Goal: Information Seeking & Learning: Learn about a topic

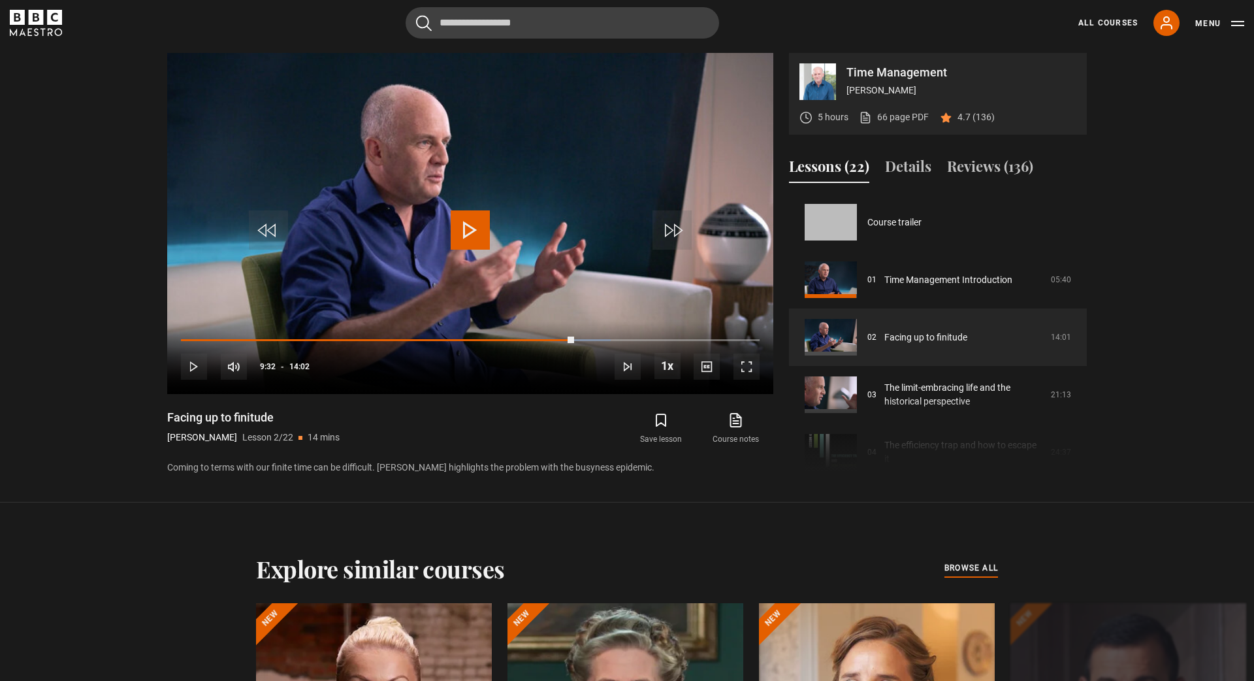
scroll to position [57, 0]
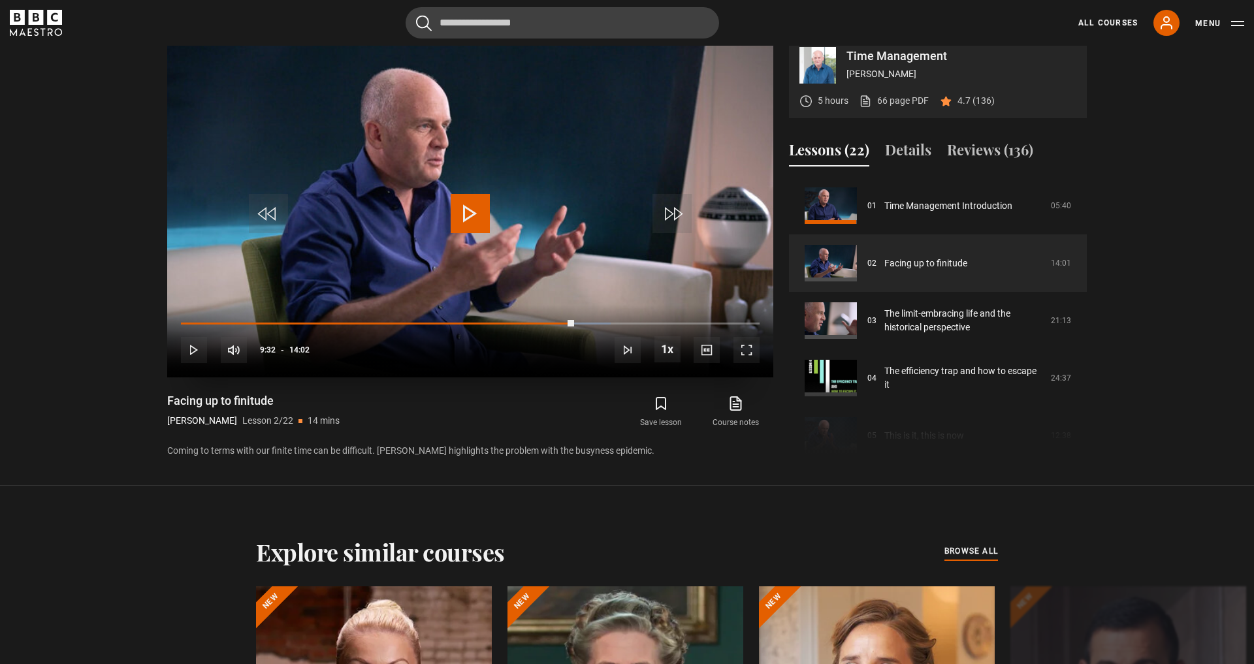
click at [466, 223] on span "Video Player" at bounding box center [470, 213] width 39 height 39
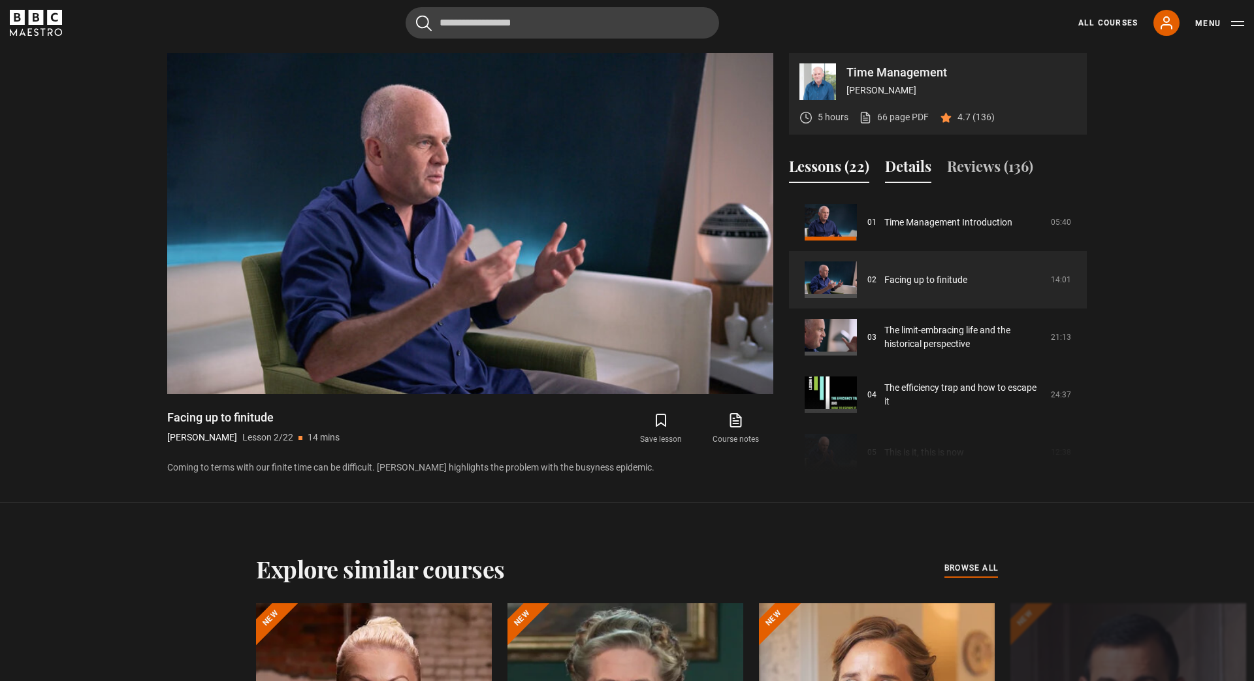
click at [916, 169] on button "Details" at bounding box center [908, 168] width 46 height 27
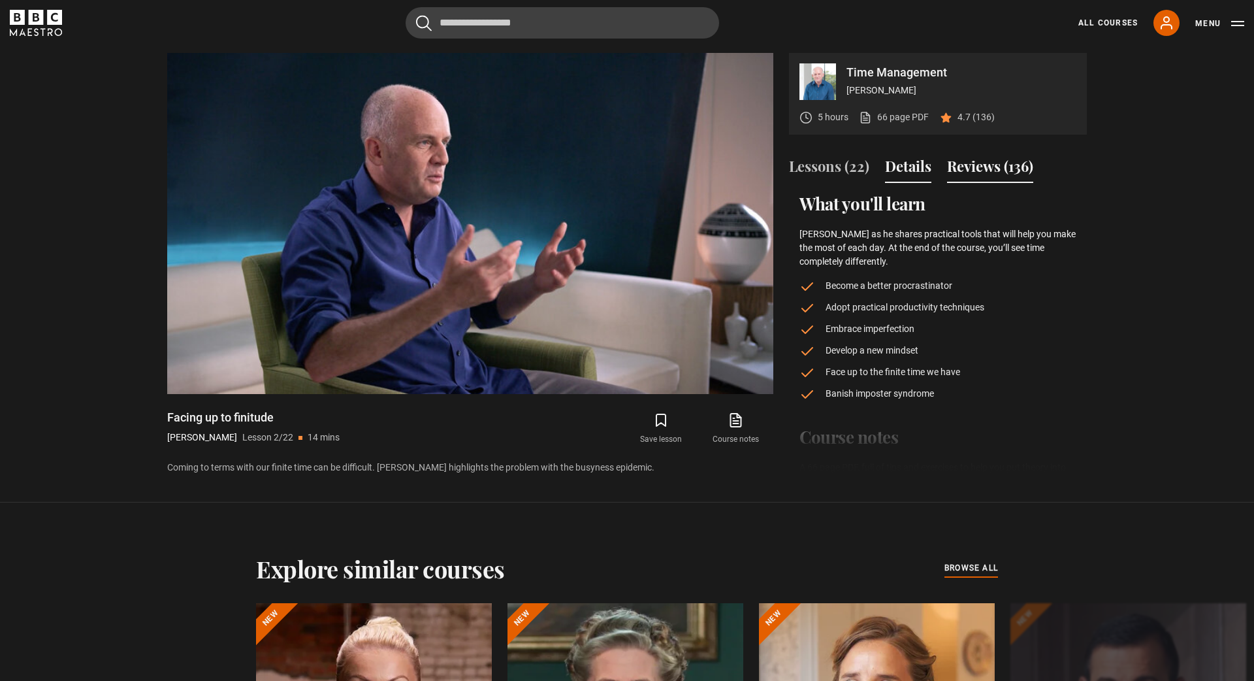
click at [983, 172] on button "Reviews (136)" at bounding box center [990, 168] width 86 height 27
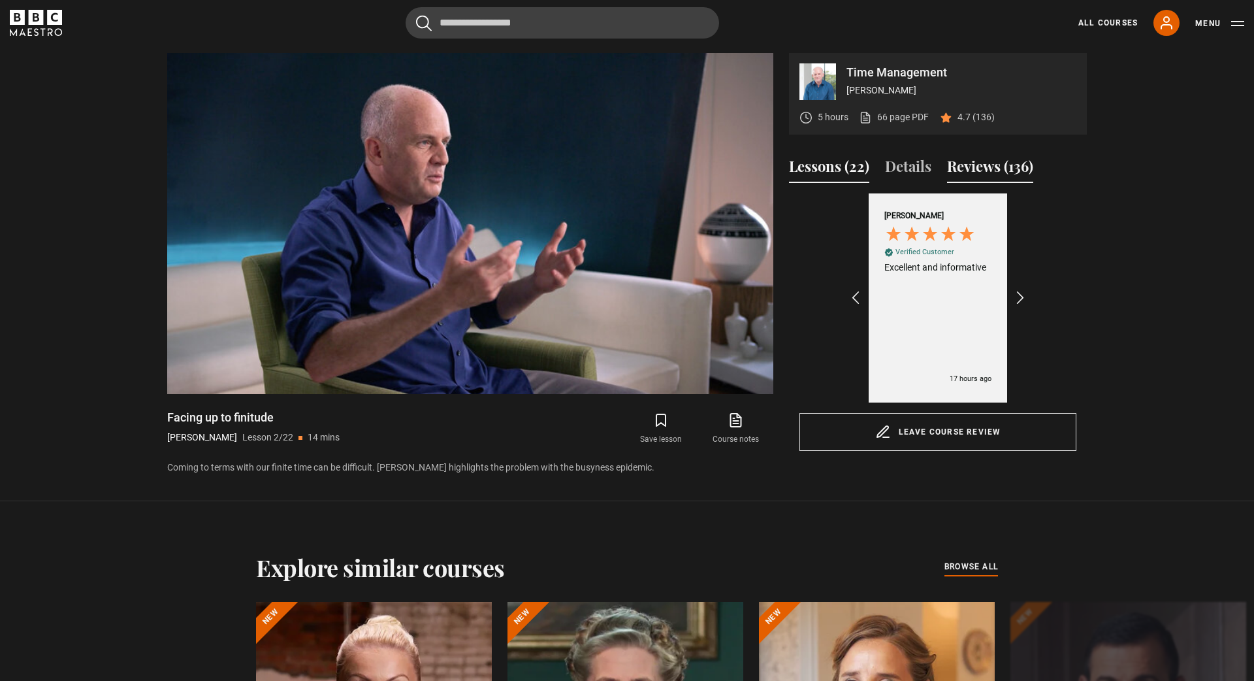
click at [826, 174] on button "Lessons (22)" at bounding box center [829, 168] width 80 height 27
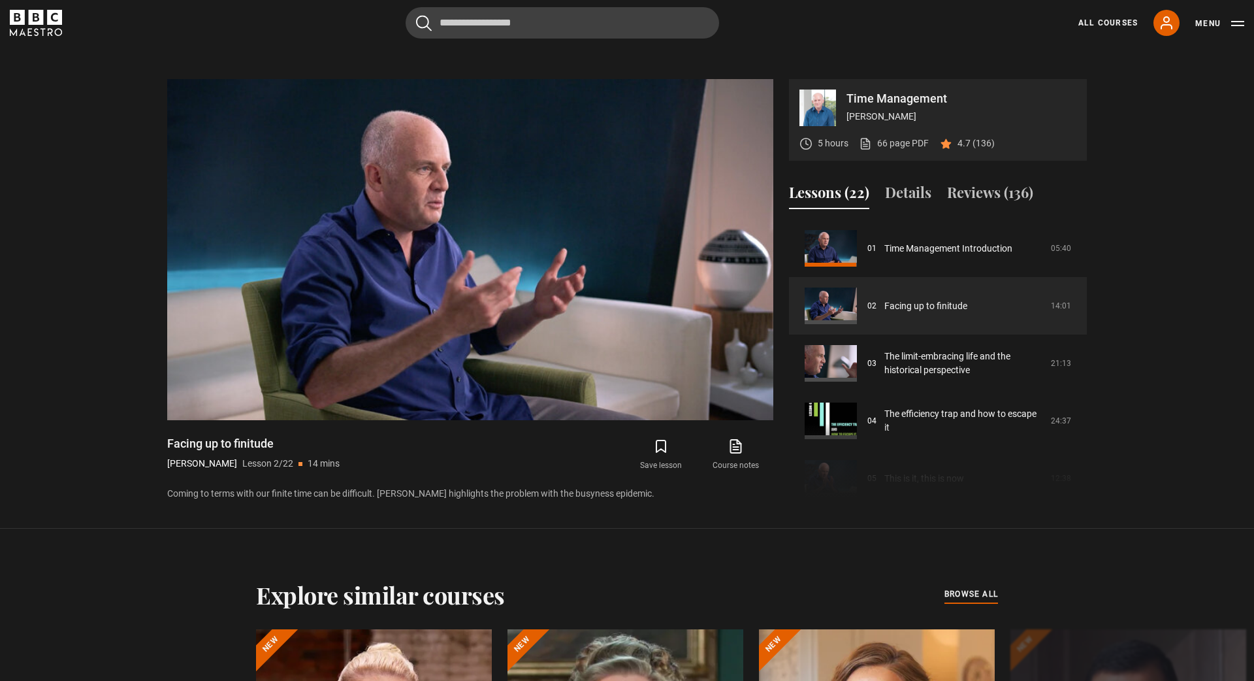
scroll to position [608, 0]
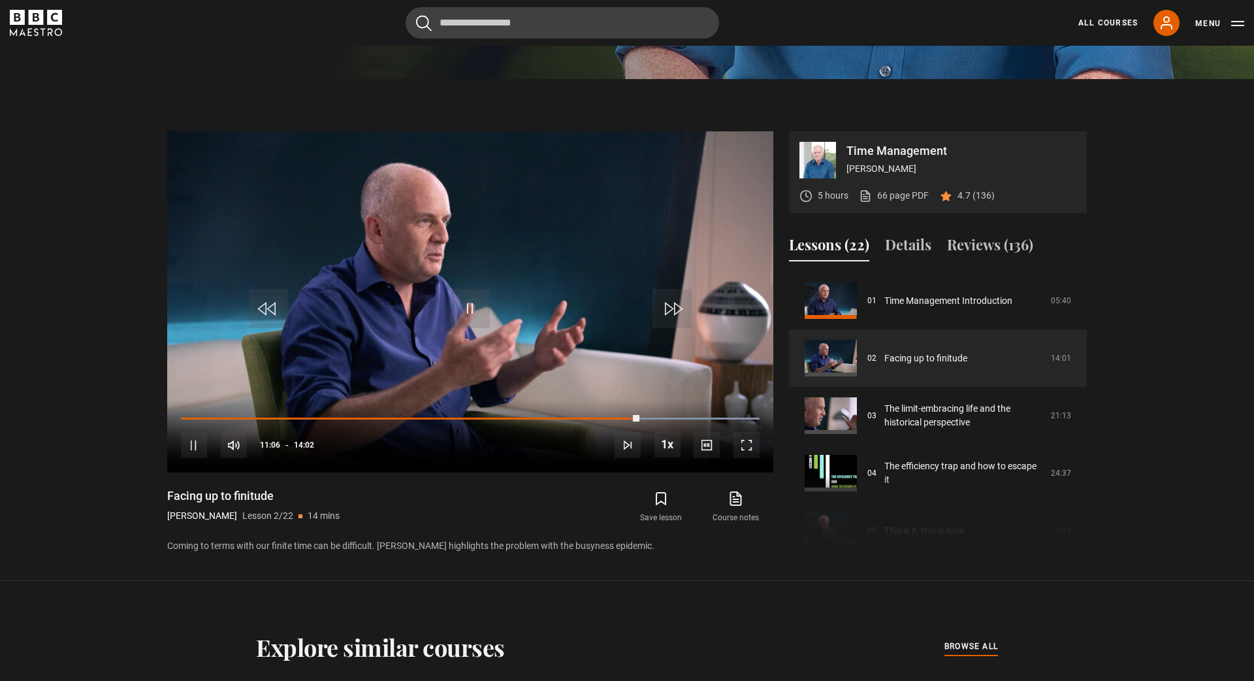
click at [738, 501] on icon at bounding box center [738, 497] width 8 height 10
drag, startPoint x: 418, startPoint y: 545, endPoint x: 434, endPoint y: 543, distance: 16.4
click at [434, 543] on p "Coming to terms with our finite time can be difficult. Oliver highlights the pr…" at bounding box center [470, 546] width 606 height 14
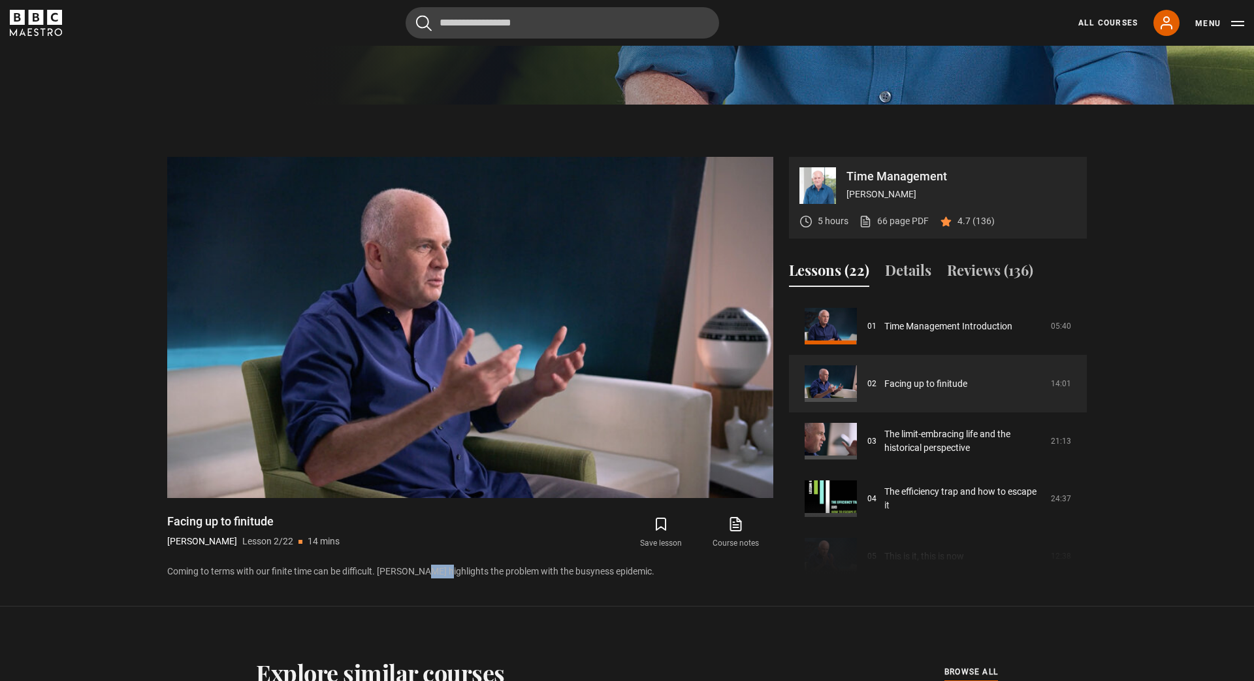
scroll to position [582, 0]
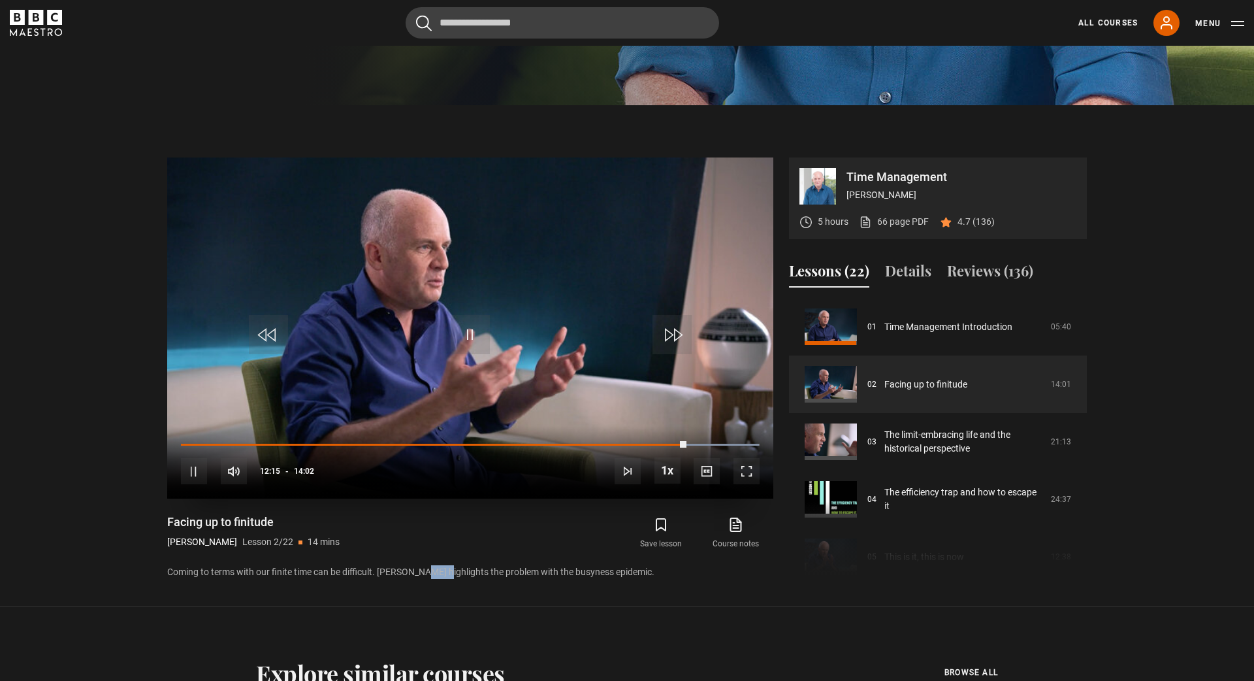
click at [738, 462] on span "Video Player" at bounding box center [747, 471] width 26 height 26
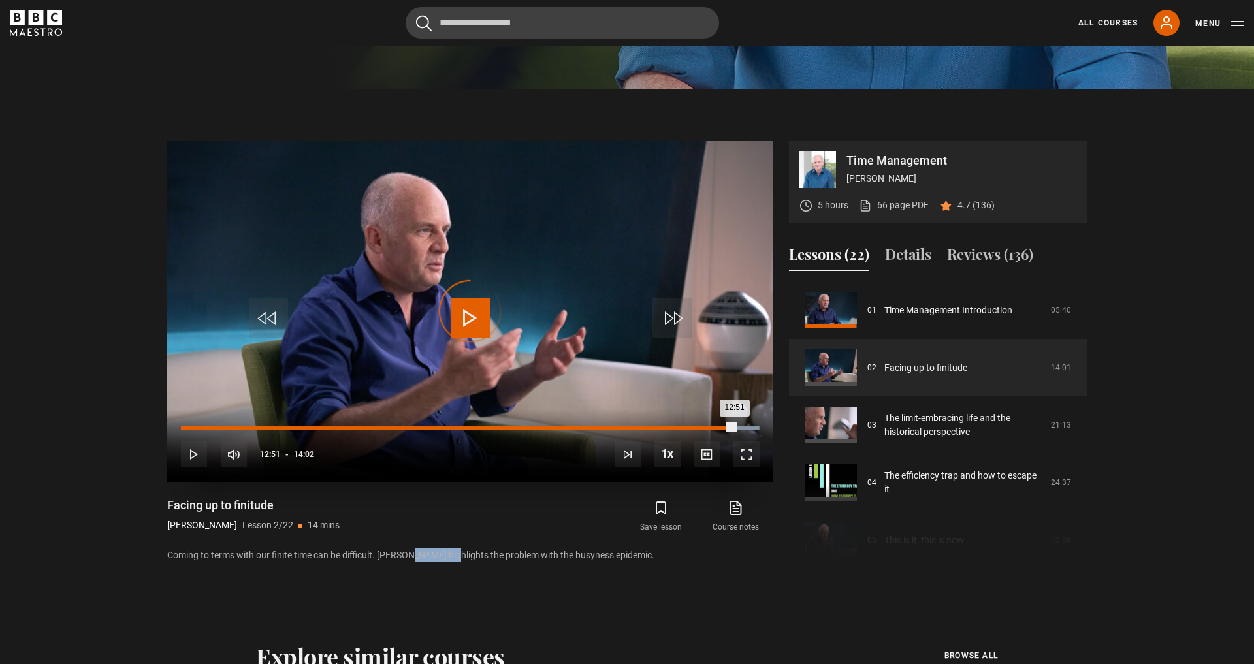
click at [711, 430] on div "12:51" at bounding box center [712, 428] width 2 height 4
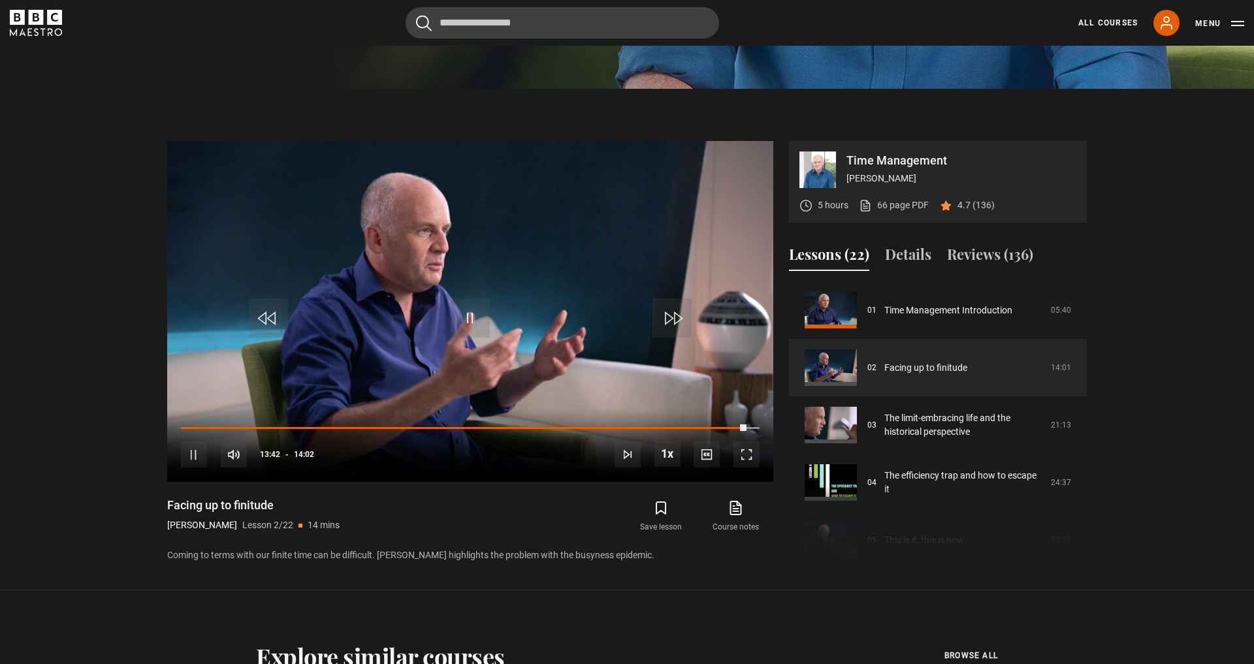
click at [1180, 296] on section "Time Management Oliver Burkeman 5 hours 66 page PDF (opens in new tab) 4.7 (136…" at bounding box center [627, 340] width 1254 height 502
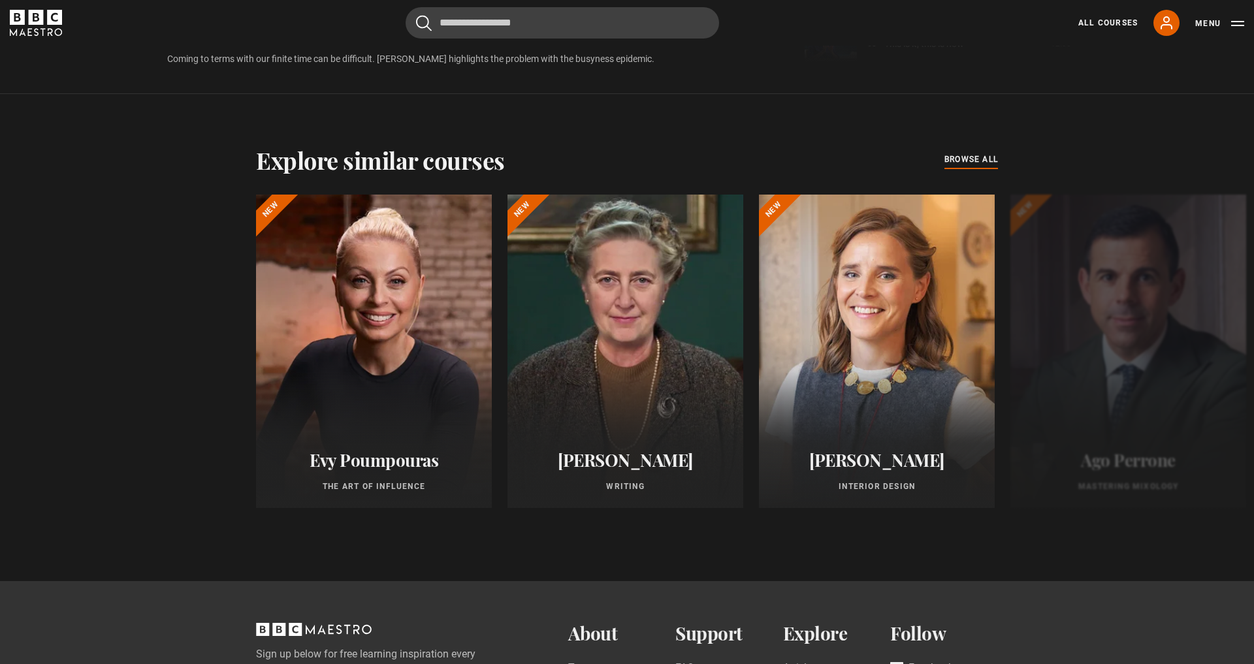
scroll to position [1105, 0]
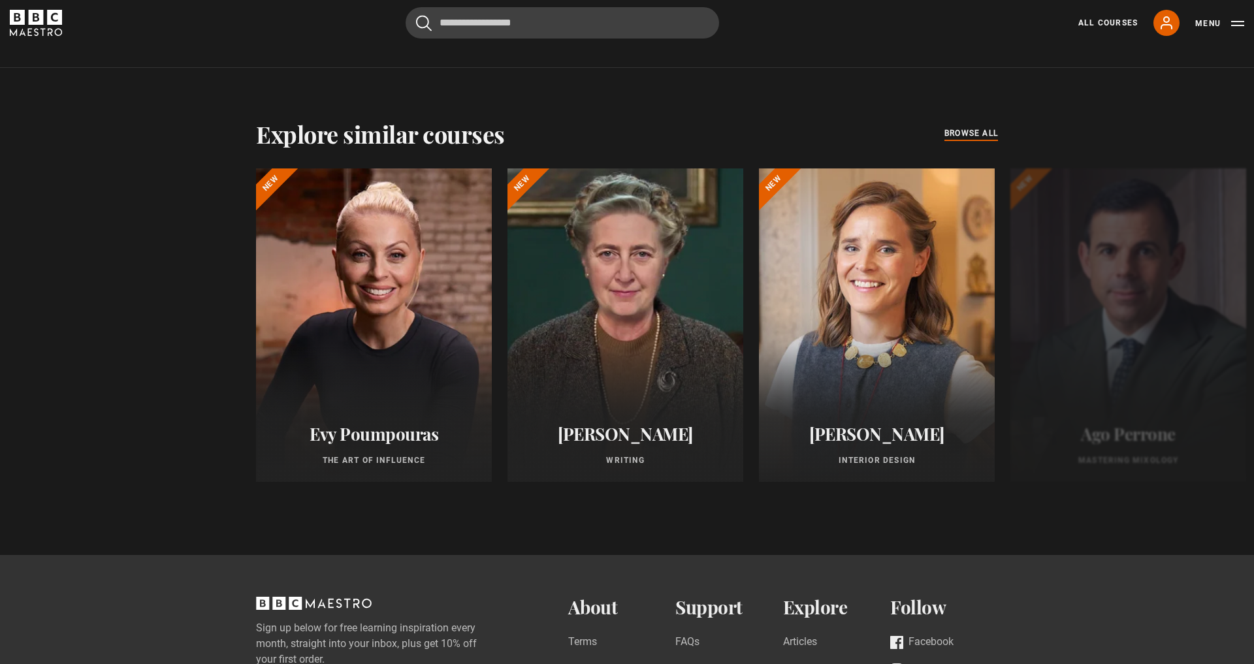
click at [956, 140] on span "browse all" at bounding box center [971, 133] width 54 height 13
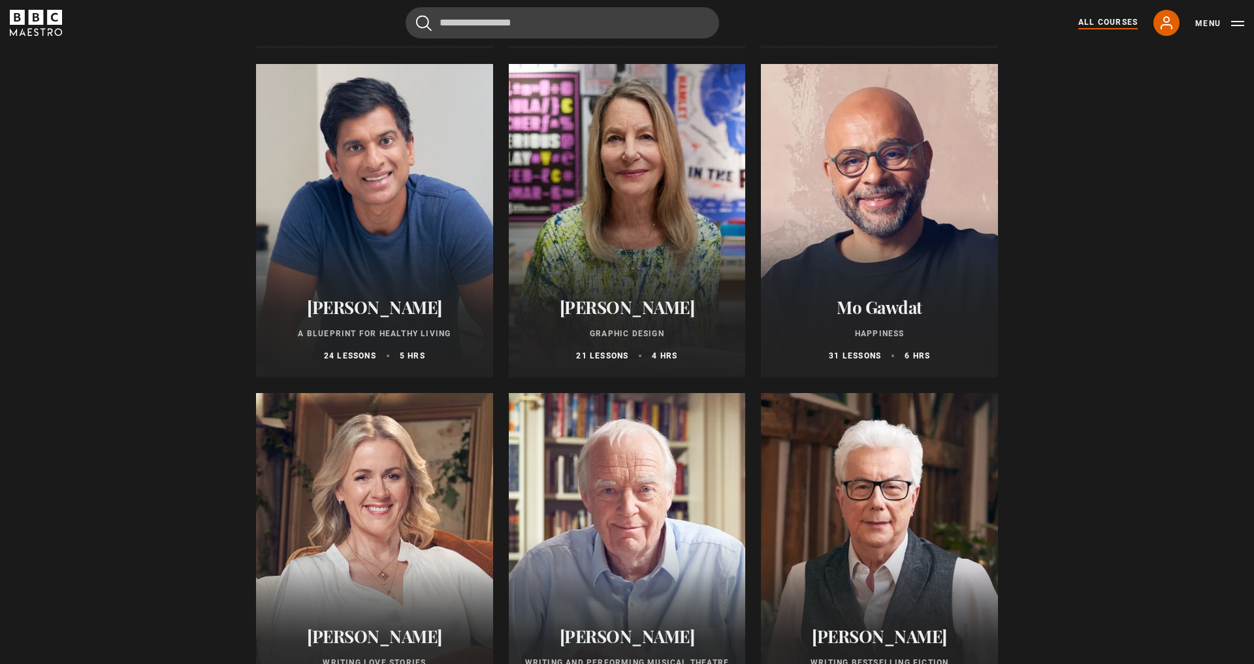
scroll to position [2144, 0]
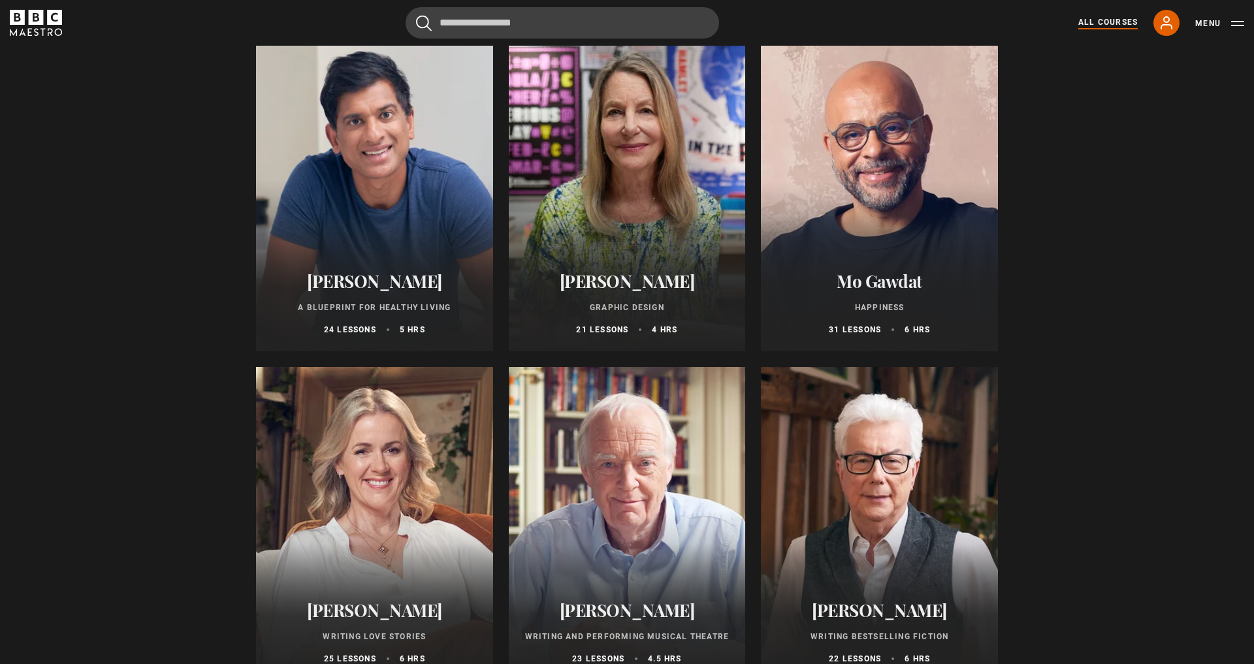
click at [873, 280] on h2 "Mo Gawdat" at bounding box center [880, 281] width 206 height 20
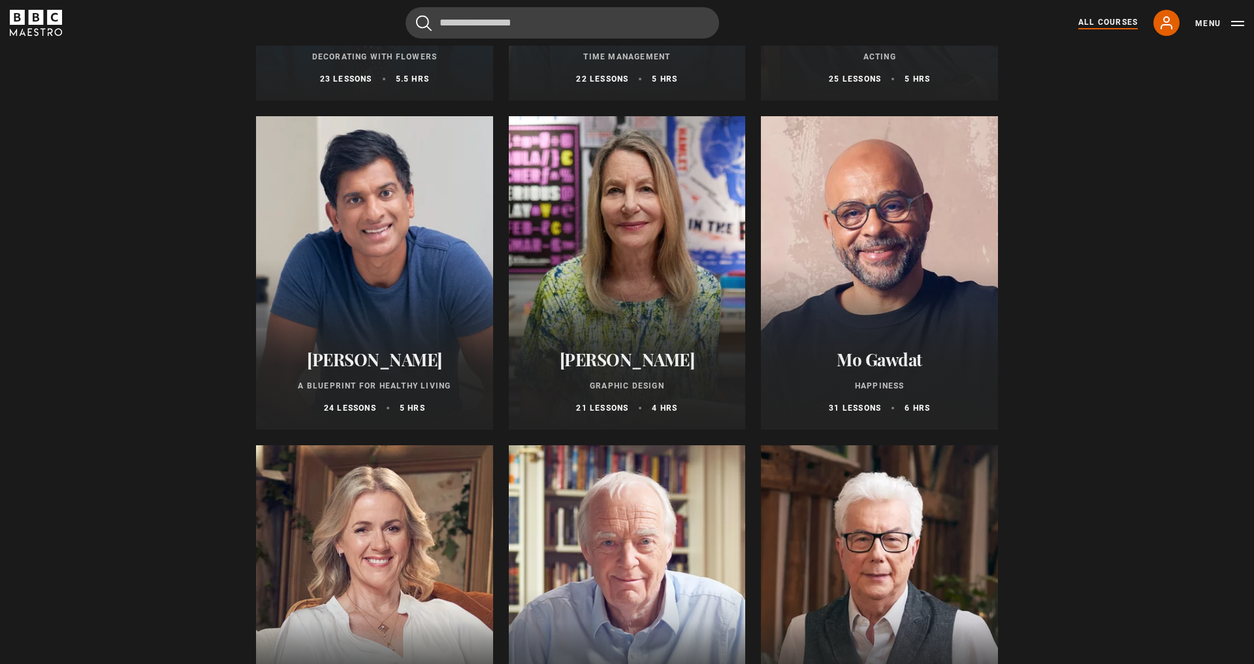
scroll to position [1988, 0]
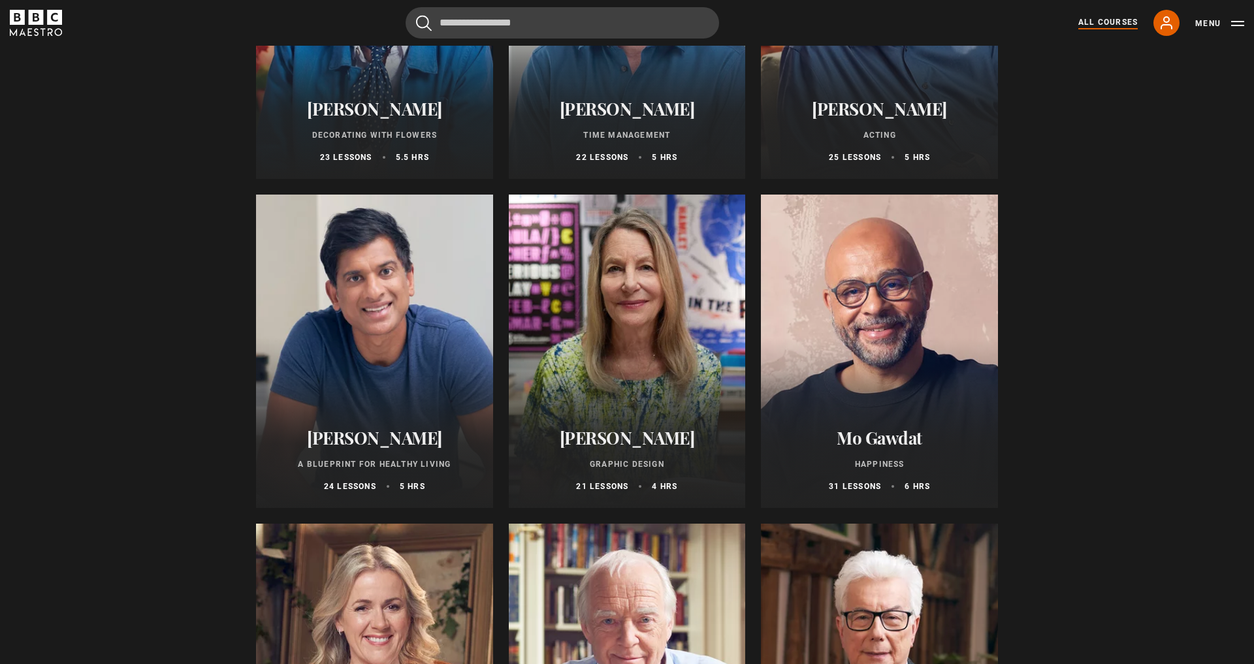
click at [374, 327] on div at bounding box center [374, 352] width 237 height 314
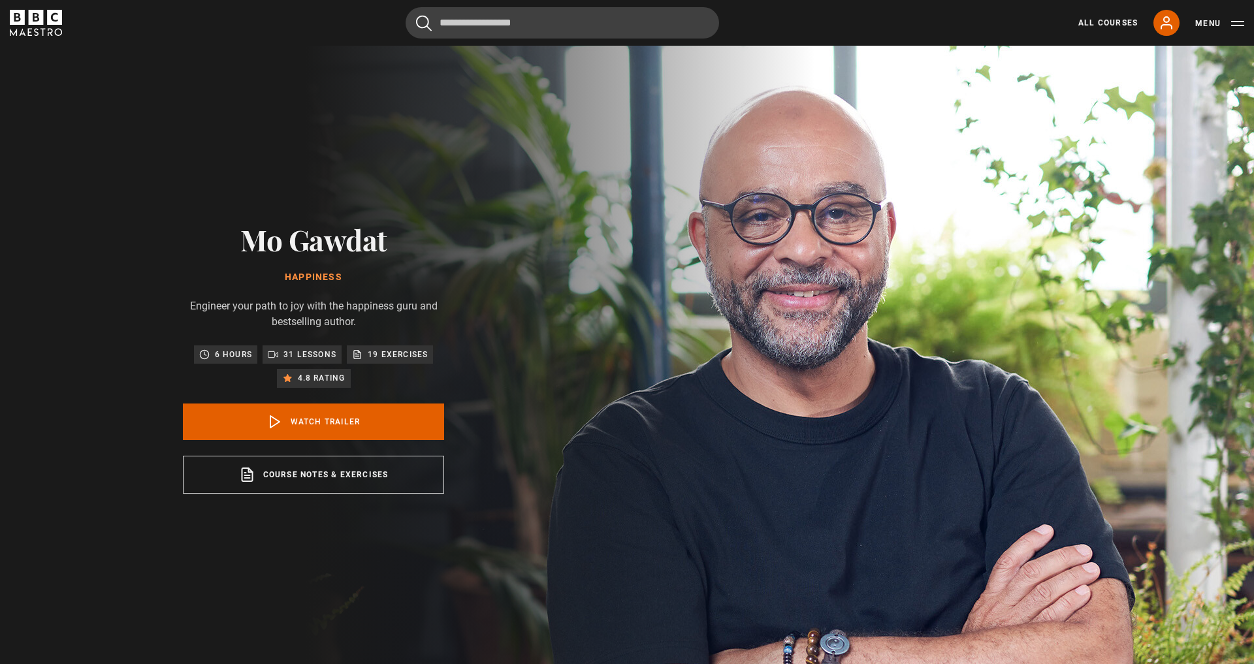
scroll to position [26, 0]
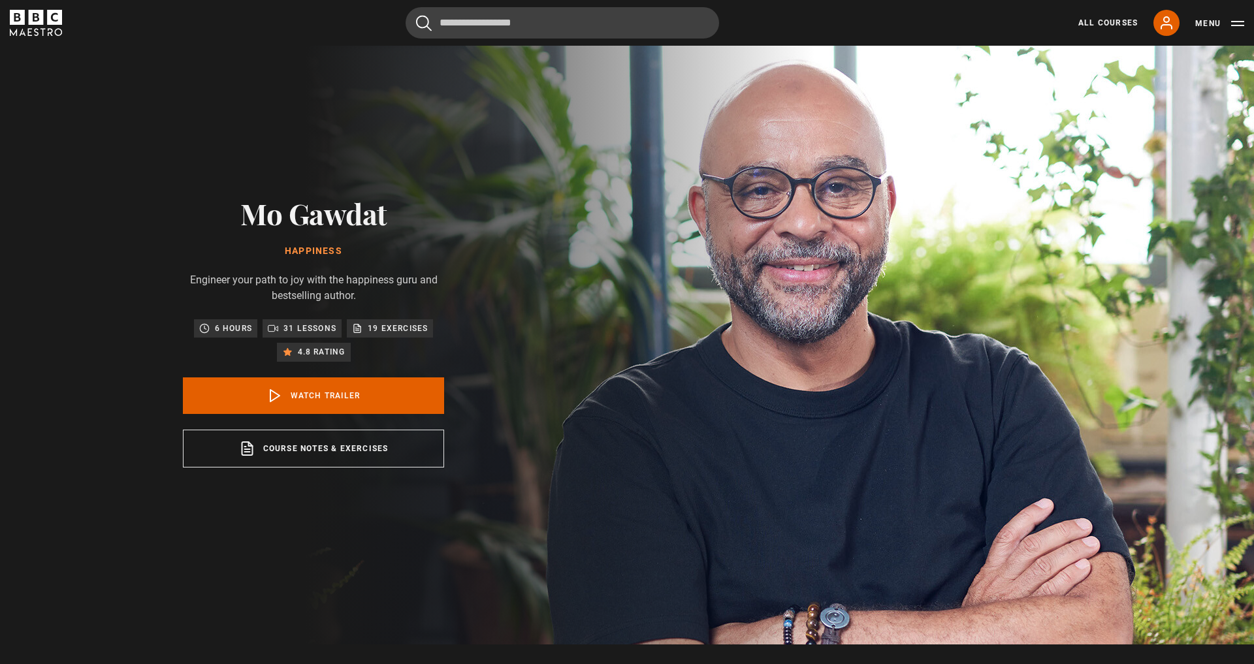
click at [304, 472] on div "Mo Gawdat Happiness Engineer your path to joy with the happiness guru and bests…" at bounding box center [314, 332] width 418 height 625
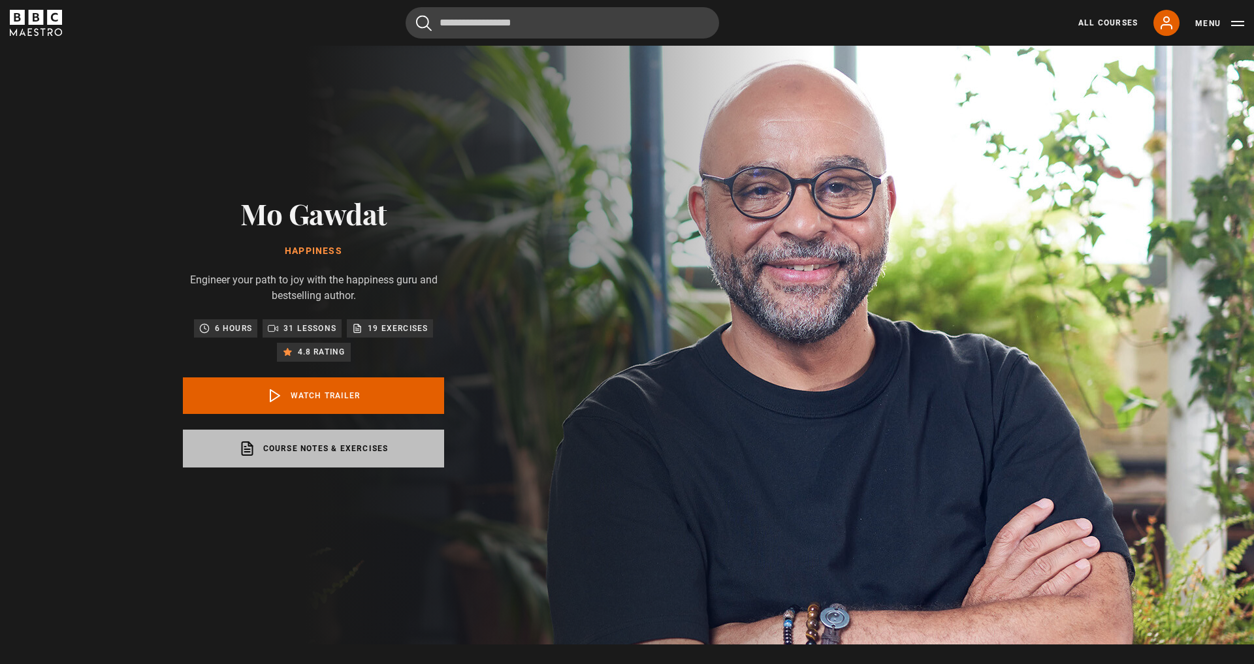
click at [257, 446] on link "Course notes & exercises opens in a new tab" at bounding box center [313, 449] width 261 height 38
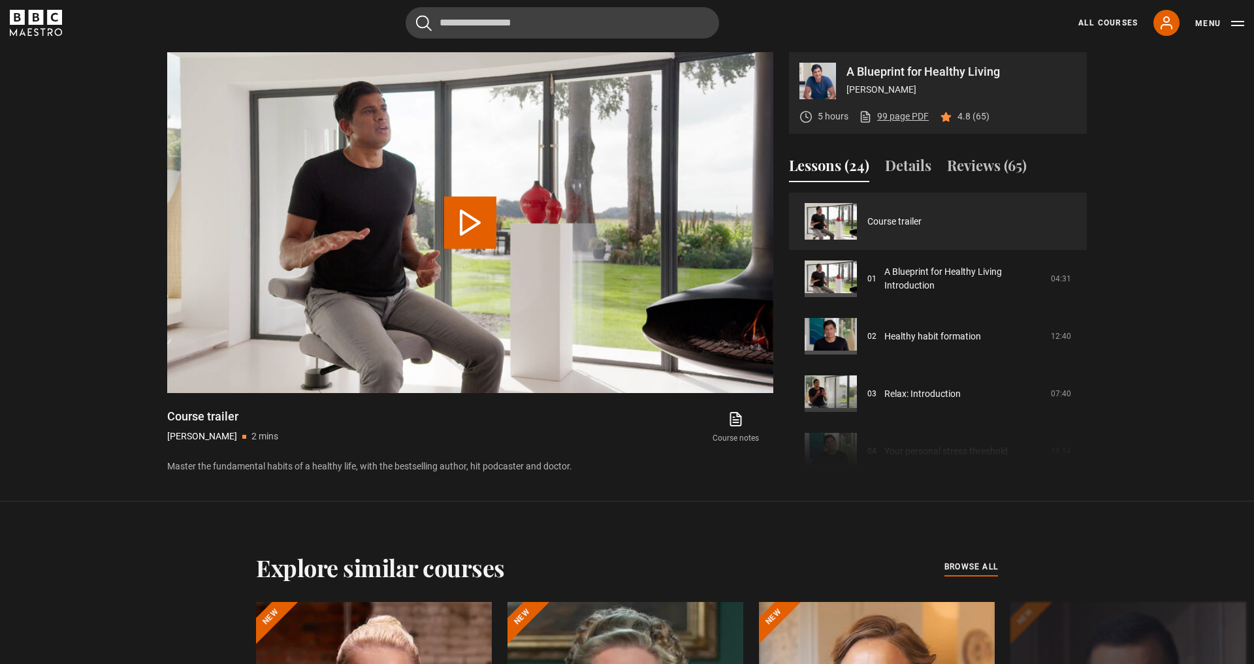
click at [906, 114] on link "99 page PDF (opens in new tab)" at bounding box center [894, 117] width 70 height 14
